Goal: Information Seeking & Learning: Find specific fact

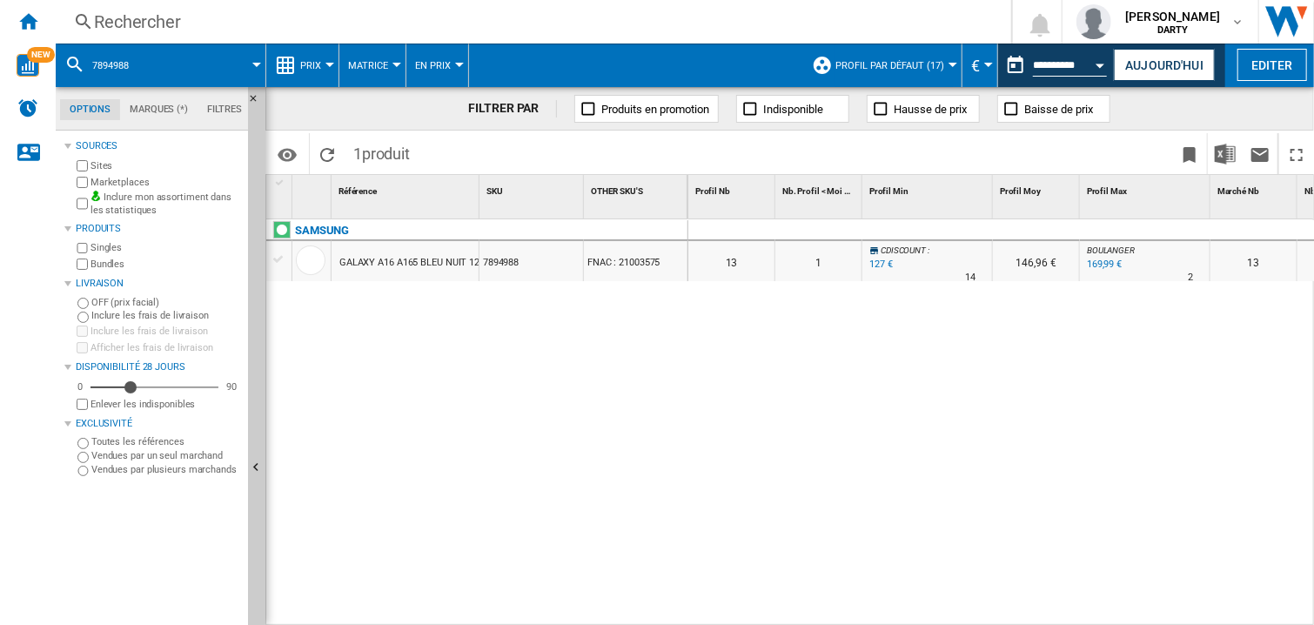
scroll to position [0, 1699]
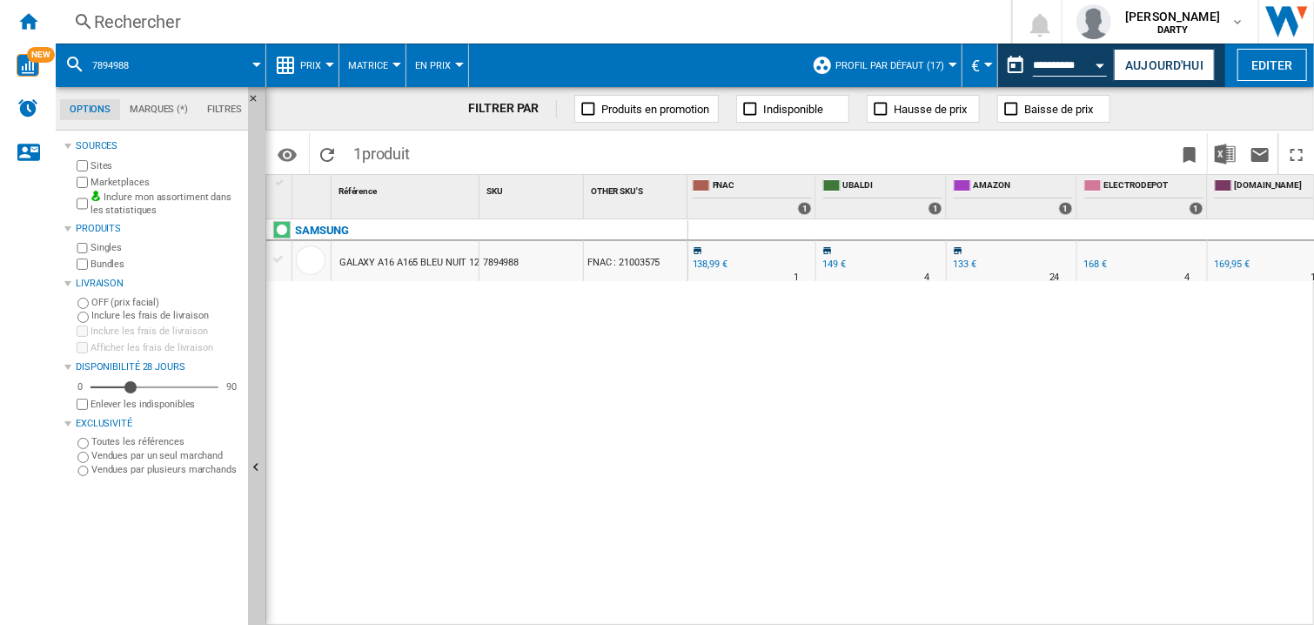
click at [897, 403] on div "0 0 0 0 13 1 CDISCOUNT : -0.2 % 127 € % N/A 14 CDISCOUNT : 146,96 € BOULANGER :…" at bounding box center [1001, 422] width 626 height 407
click at [1150, 70] on button "Aujourd'hui" at bounding box center [1163, 65] width 101 height 32
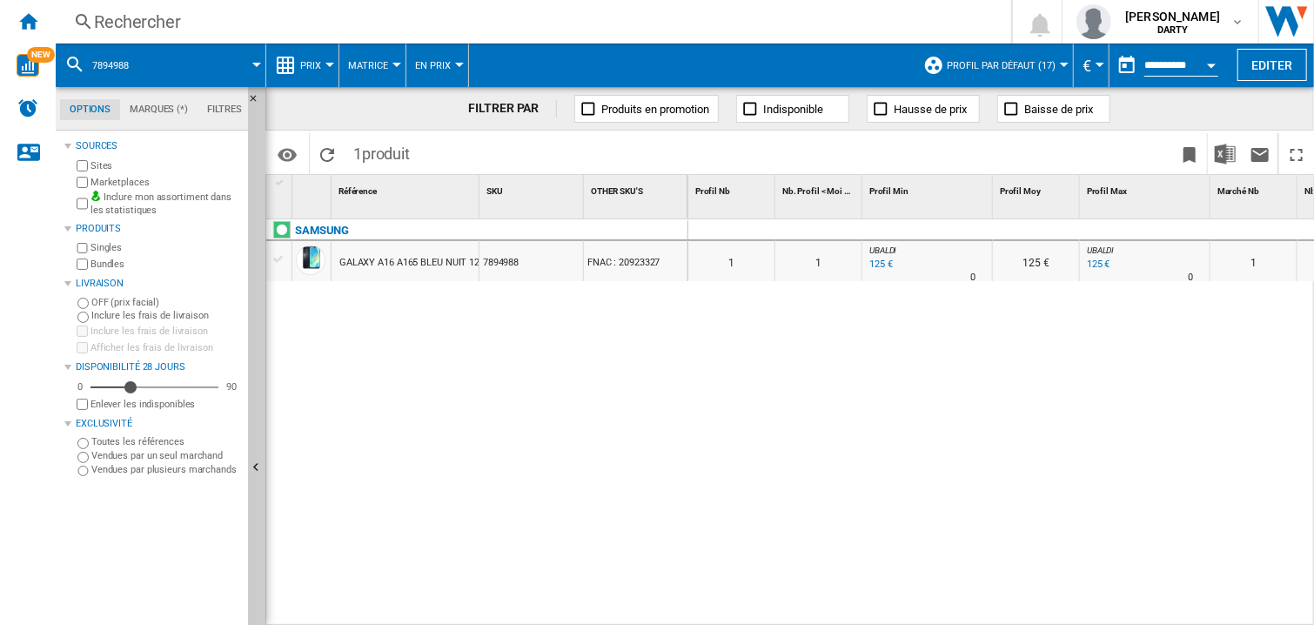
click at [184, 21] on div "Rechercher" at bounding box center [530, 22] width 872 height 24
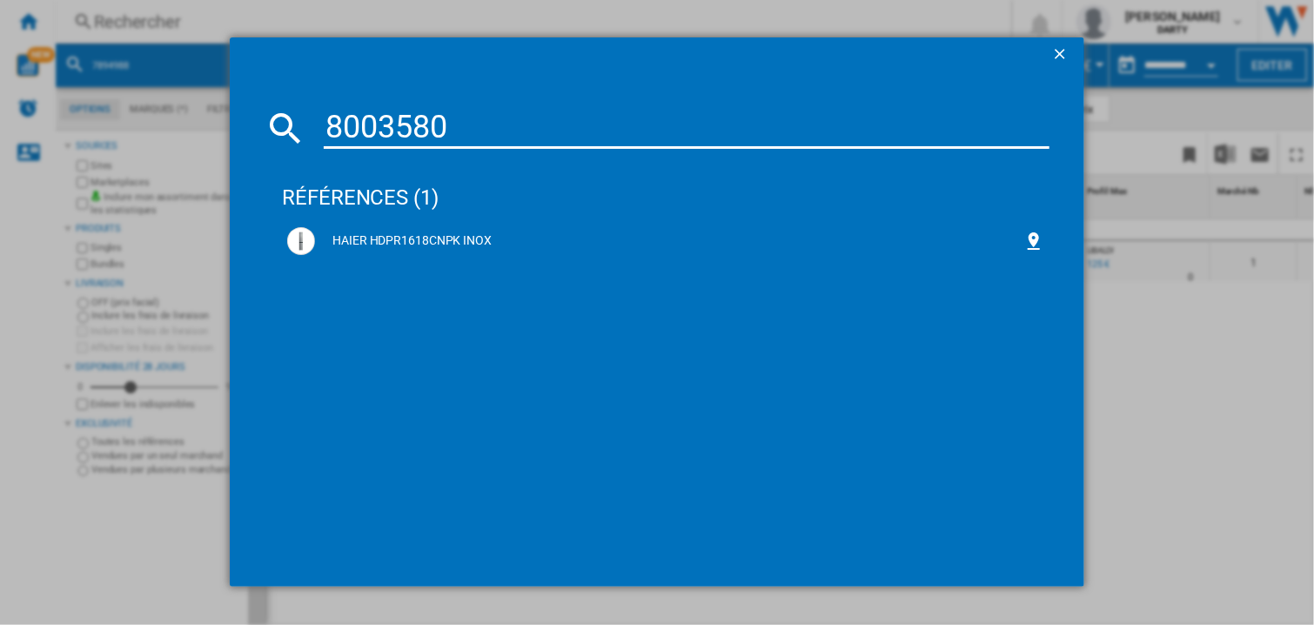
click at [407, 125] on input "8003580" at bounding box center [687, 128] width 726 height 42
paste input "7646585"
type input "7646585"
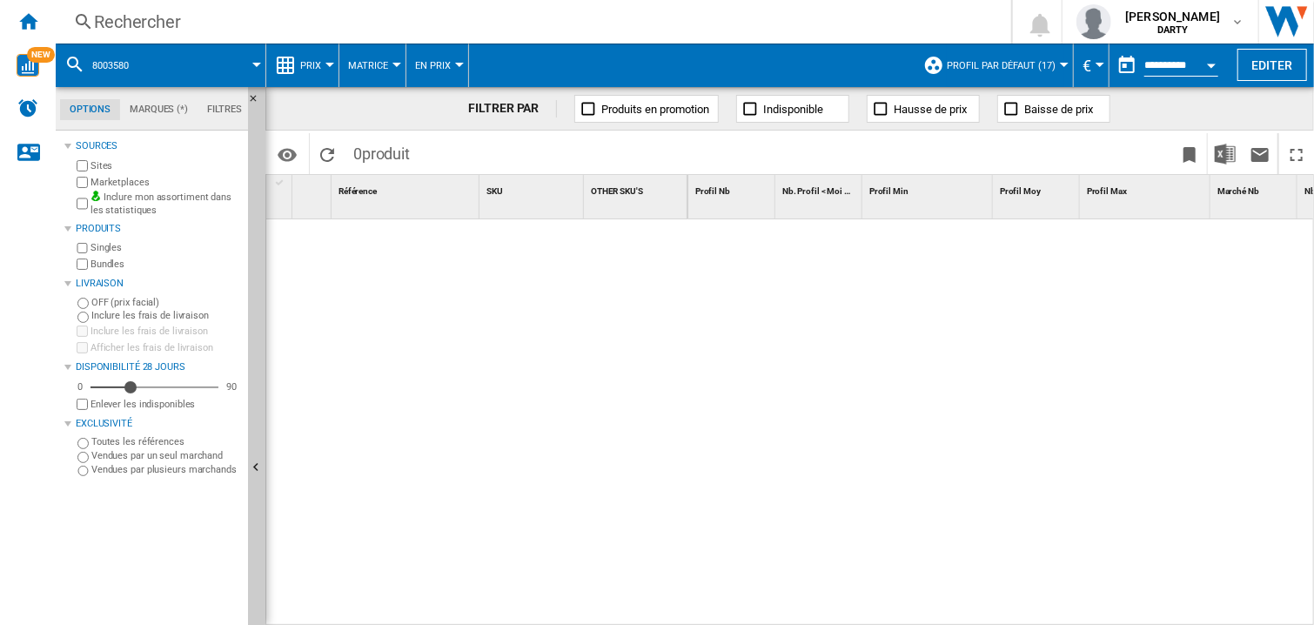
click at [896, 361] on div at bounding box center [1001, 422] width 626 height 407
click at [700, 323] on div at bounding box center [1001, 422] width 626 height 407
click at [111, 18] on div "Rechercher" at bounding box center [530, 22] width 872 height 24
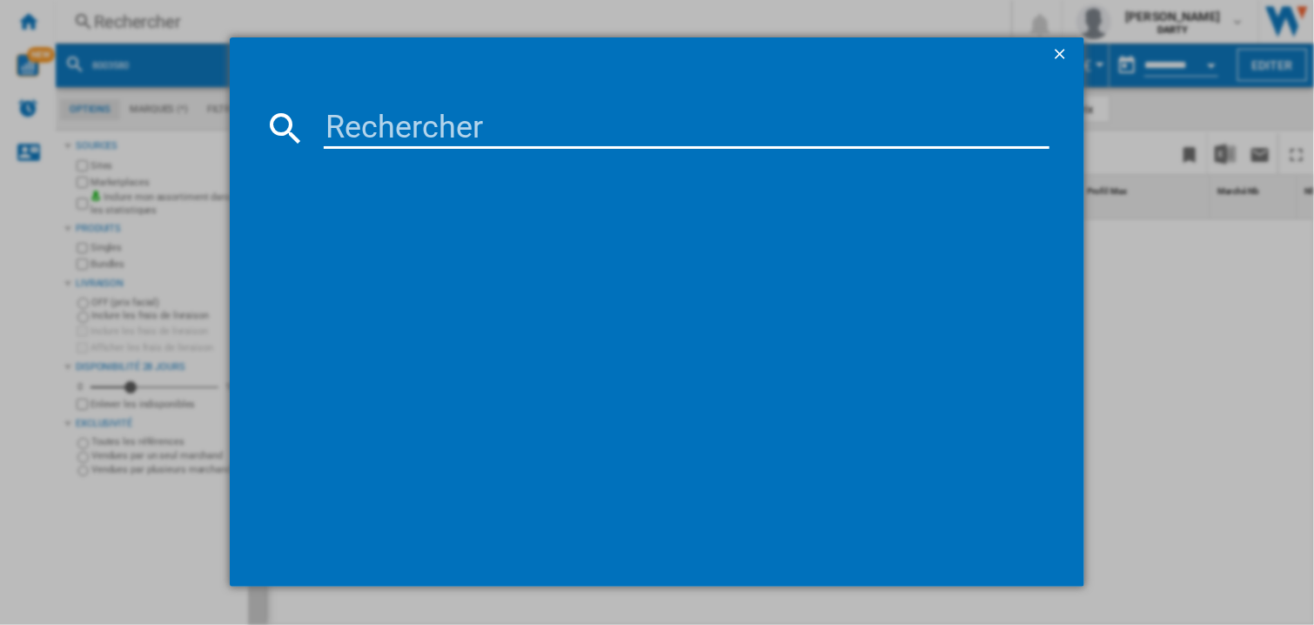
type input "4976096"
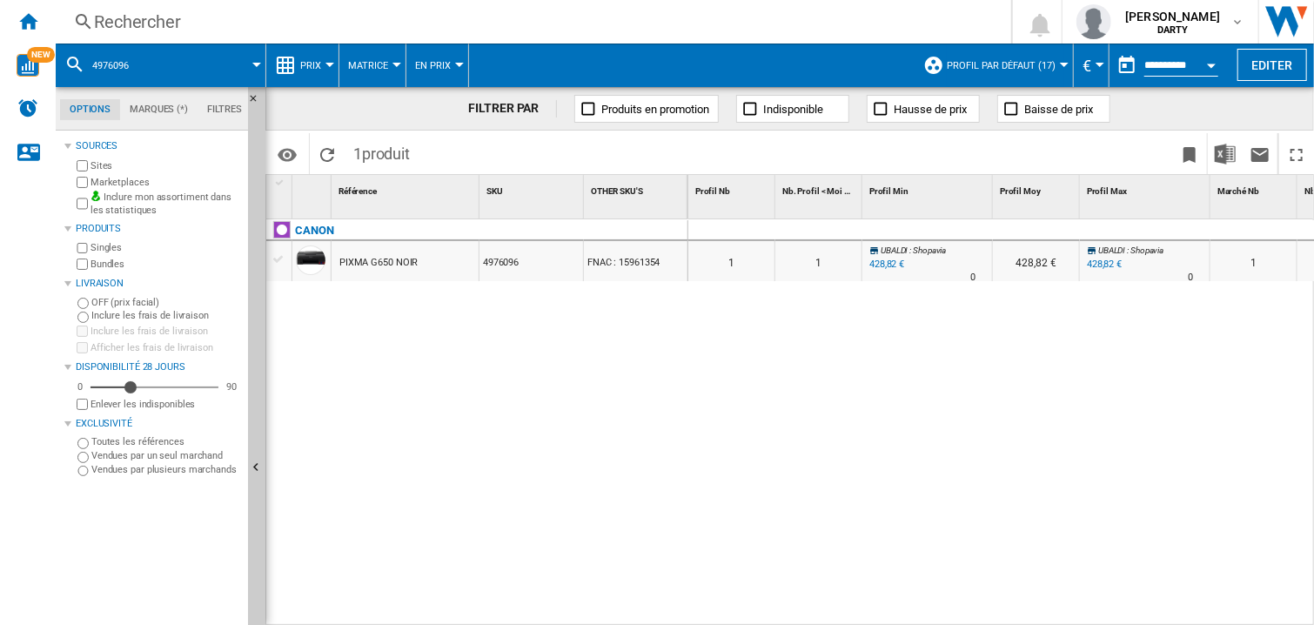
click at [955, 359] on div "0 0 0 0 1 1 UBALDI : Shopavia -1.0 % 428,82 € % N/A 0 UBALDI : Shopavia 428,82 …" at bounding box center [1001, 422] width 626 height 407
click at [974, 230] on div at bounding box center [927, 230] width 130 height 21
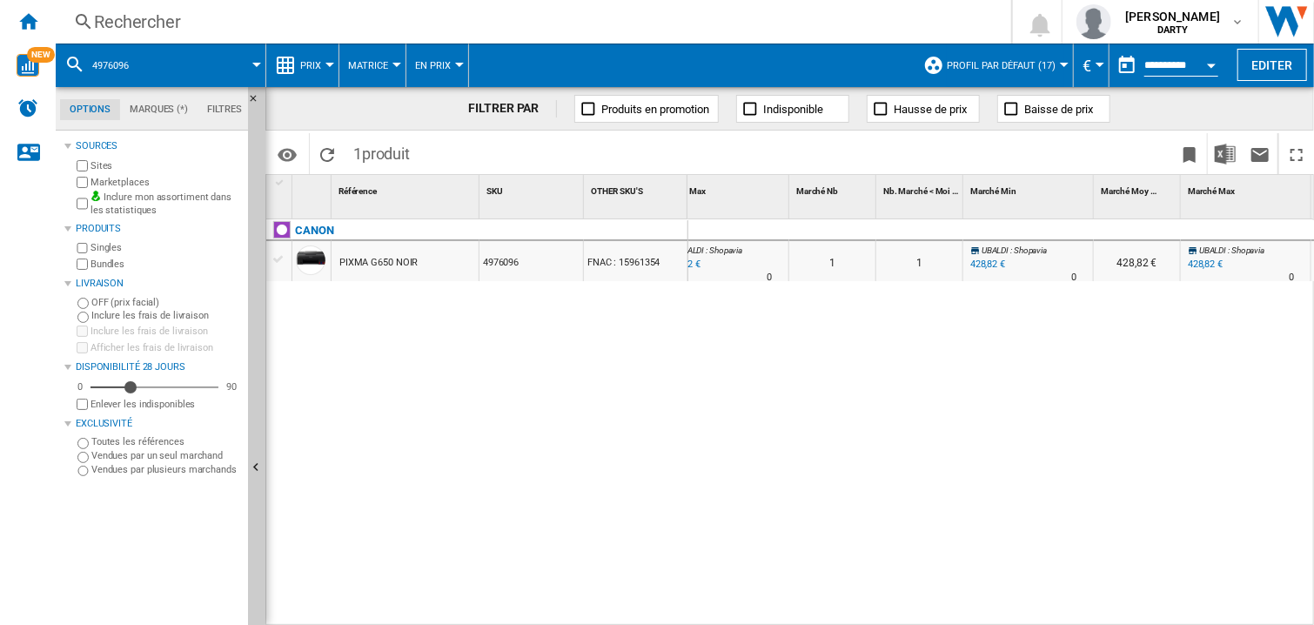
click at [1019, 399] on div "0 0 0 0 1 1 UBALDI : Shopavia -1.0 % 428,82 € % N/A 0 UBALDI : Shopavia 428,82 …" at bounding box center [1001, 422] width 626 height 407
